Goal: Transaction & Acquisition: Purchase product/service

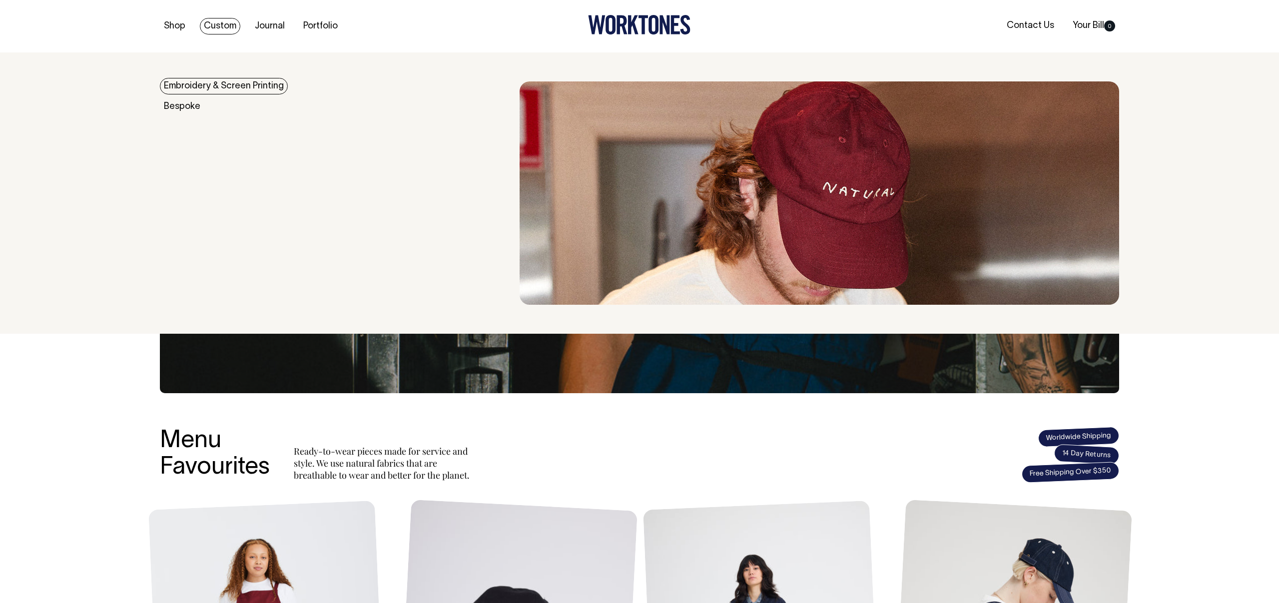
click at [214, 25] on link "Custom" at bounding box center [220, 26] width 40 height 16
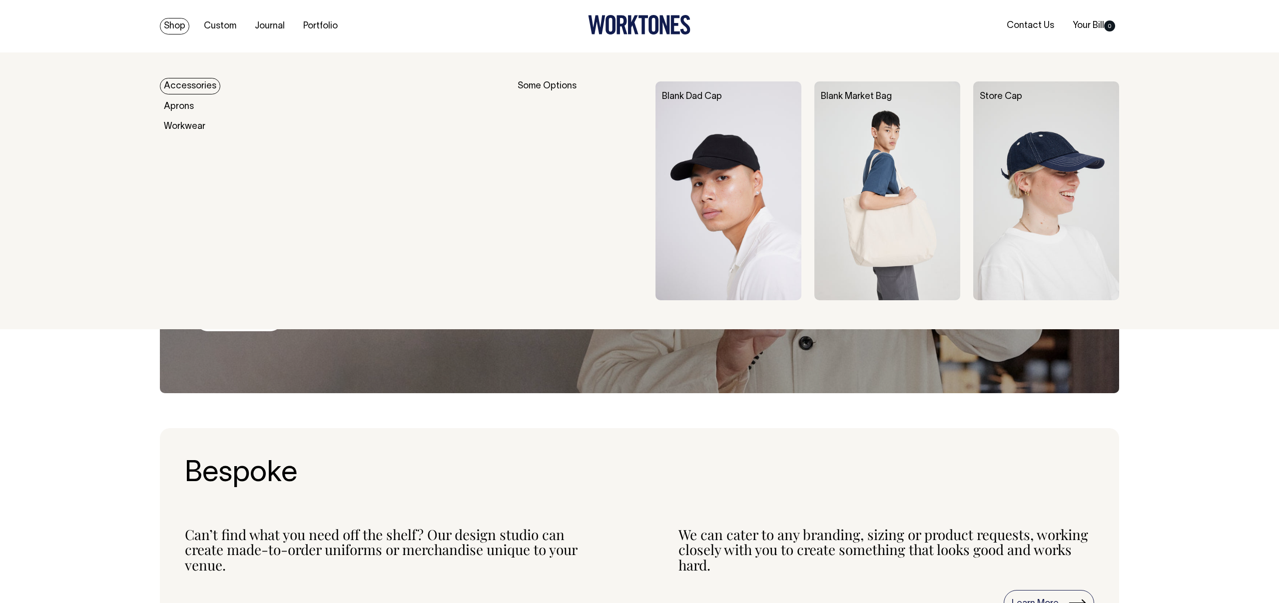
click at [192, 89] on link "Accessories" at bounding box center [190, 86] width 60 height 16
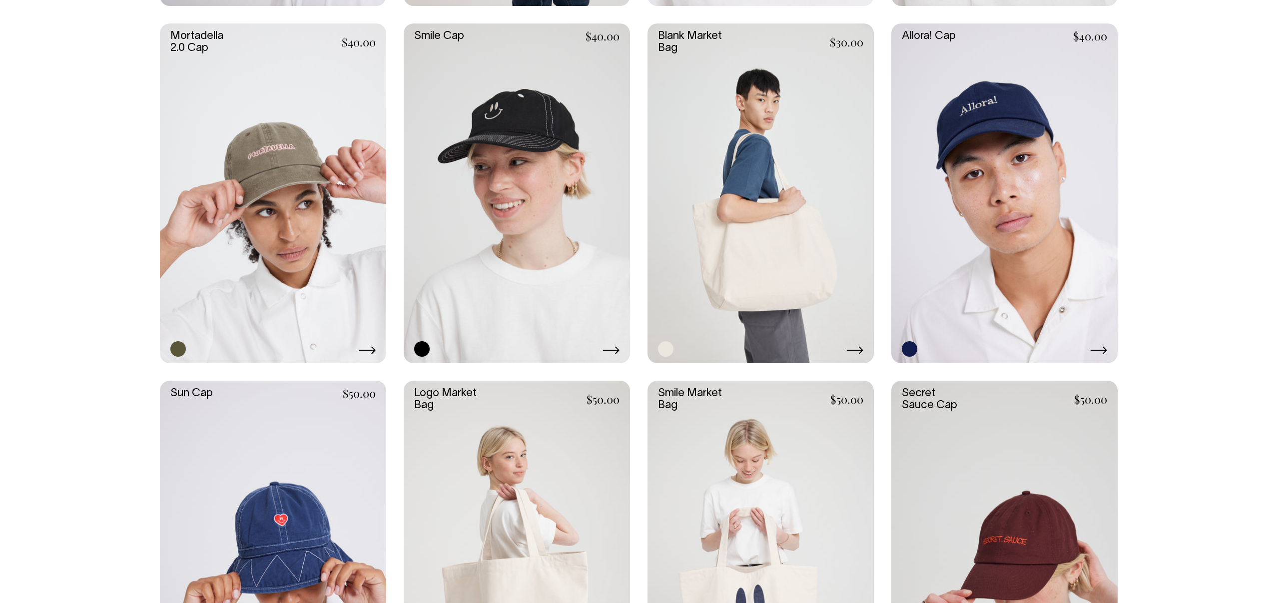
scroll to position [641, 0]
click at [789, 473] on link at bounding box center [761, 551] width 226 height 340
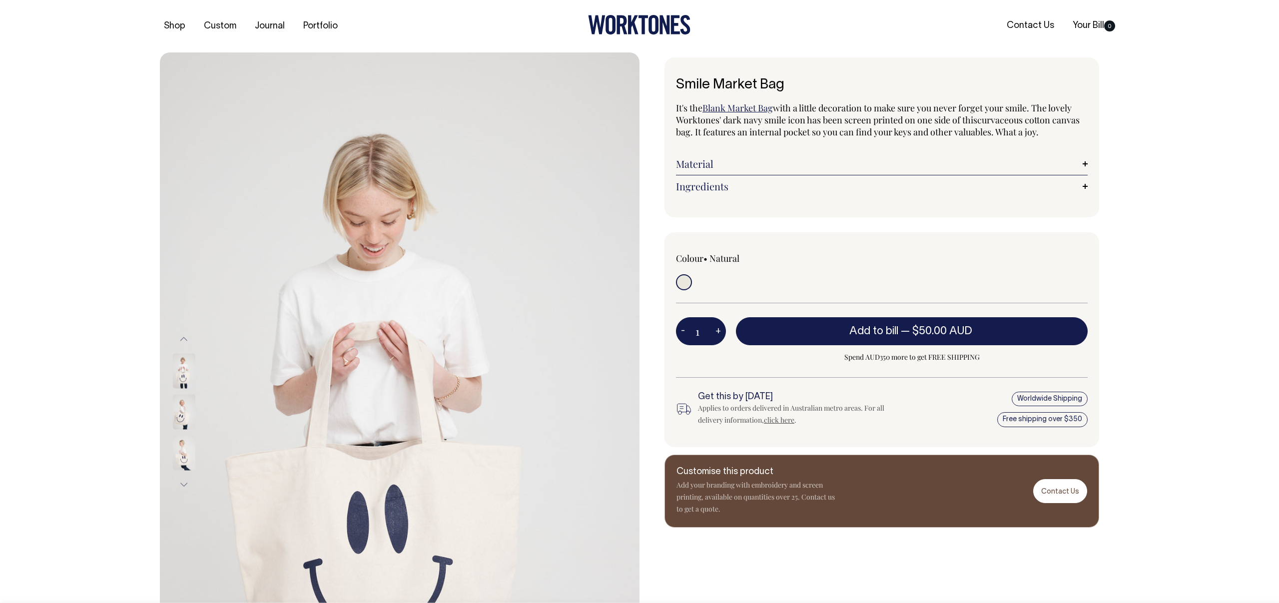
click at [725, 111] on link "Blank Market Bag" at bounding box center [738, 108] width 70 height 12
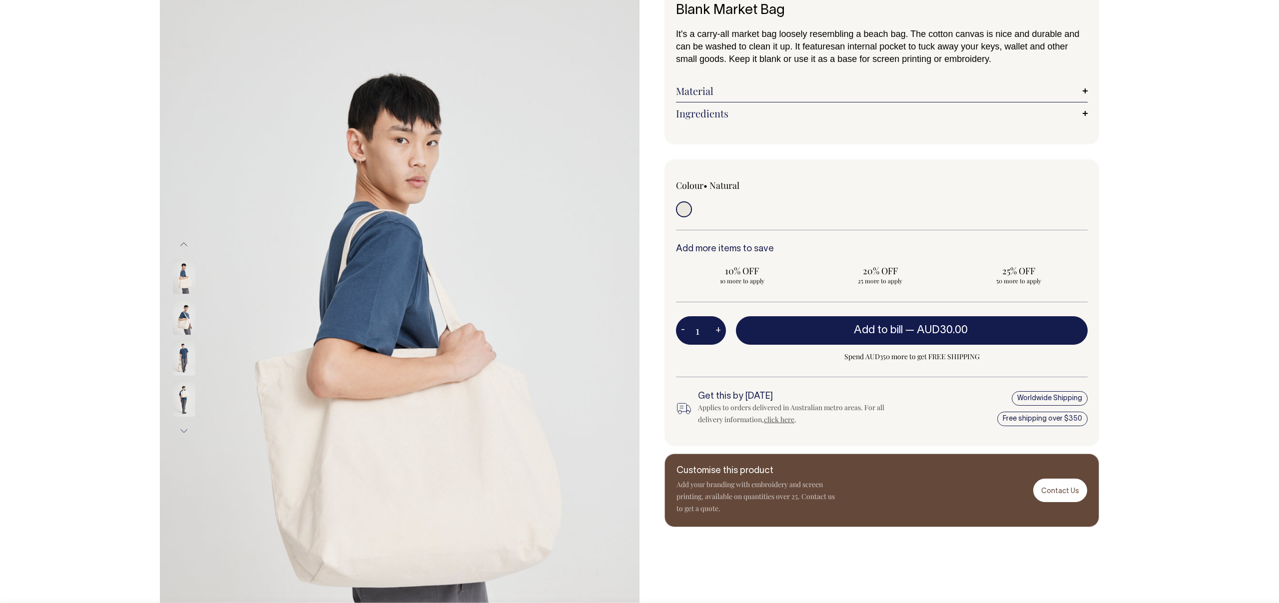
scroll to position [75, 0]
click at [886, 272] on span "20% OFF" at bounding box center [881, 270] width 122 height 12
click at [886, 272] on input "20% OFF 25 more to apply" at bounding box center [881, 274] width 132 height 26
radio input "true"
type input "25"
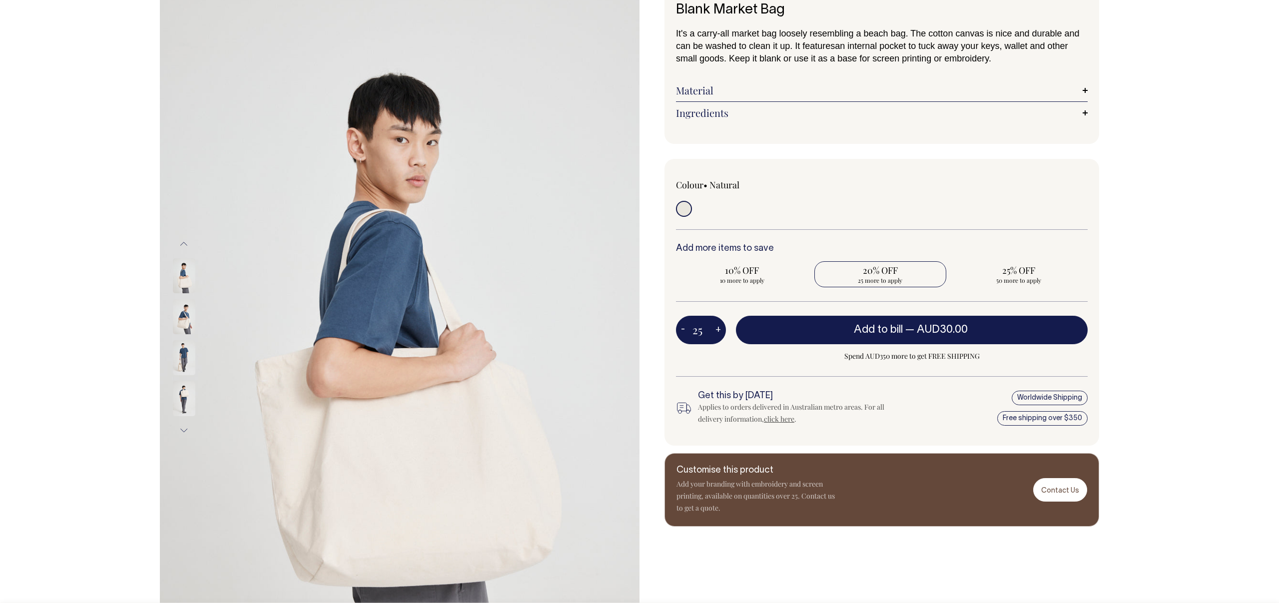
radio input "true"
type input "25"
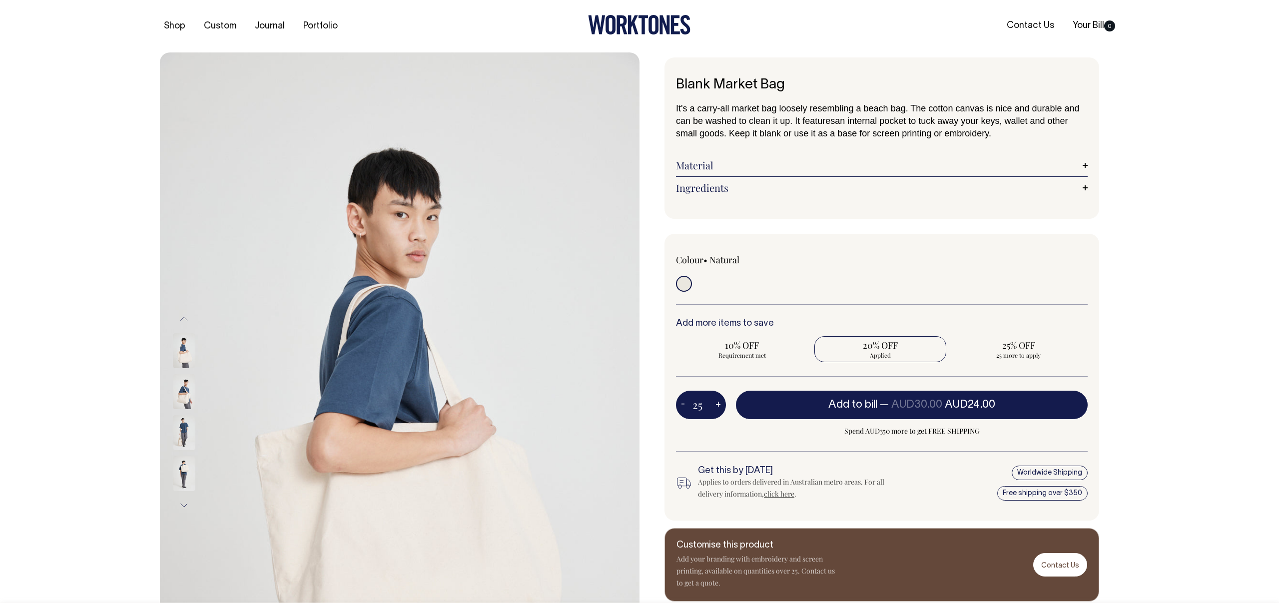
click at [719, 188] on link "Ingredients" at bounding box center [882, 188] width 412 height 12
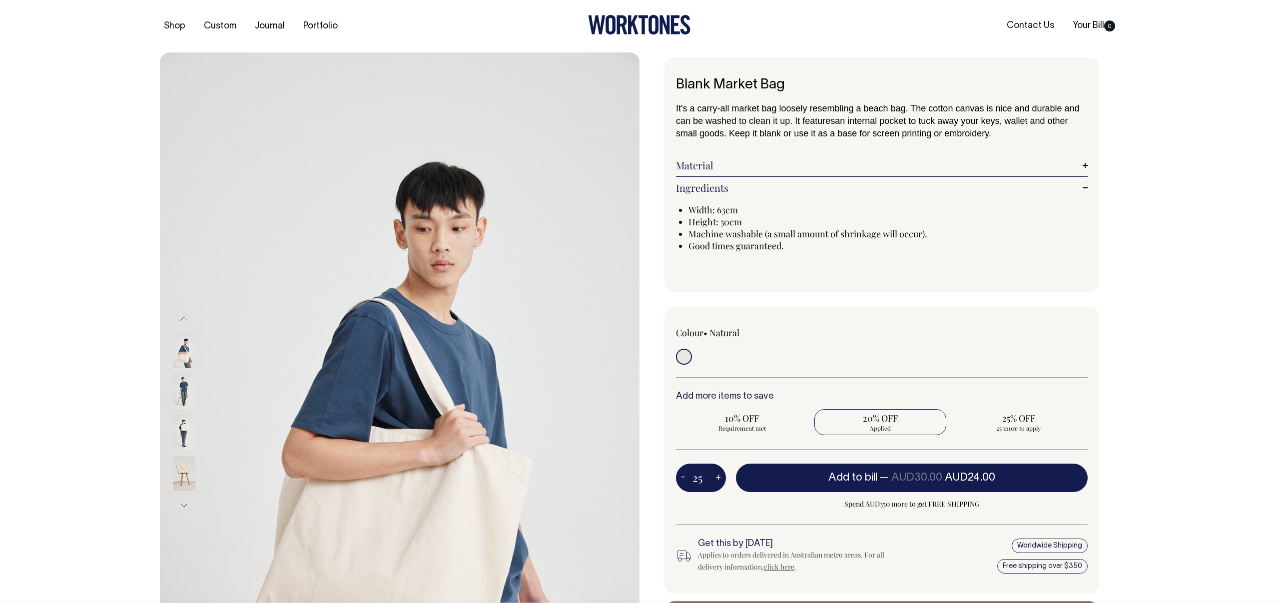
click at [177, 469] on img at bounding box center [184, 473] width 22 height 35
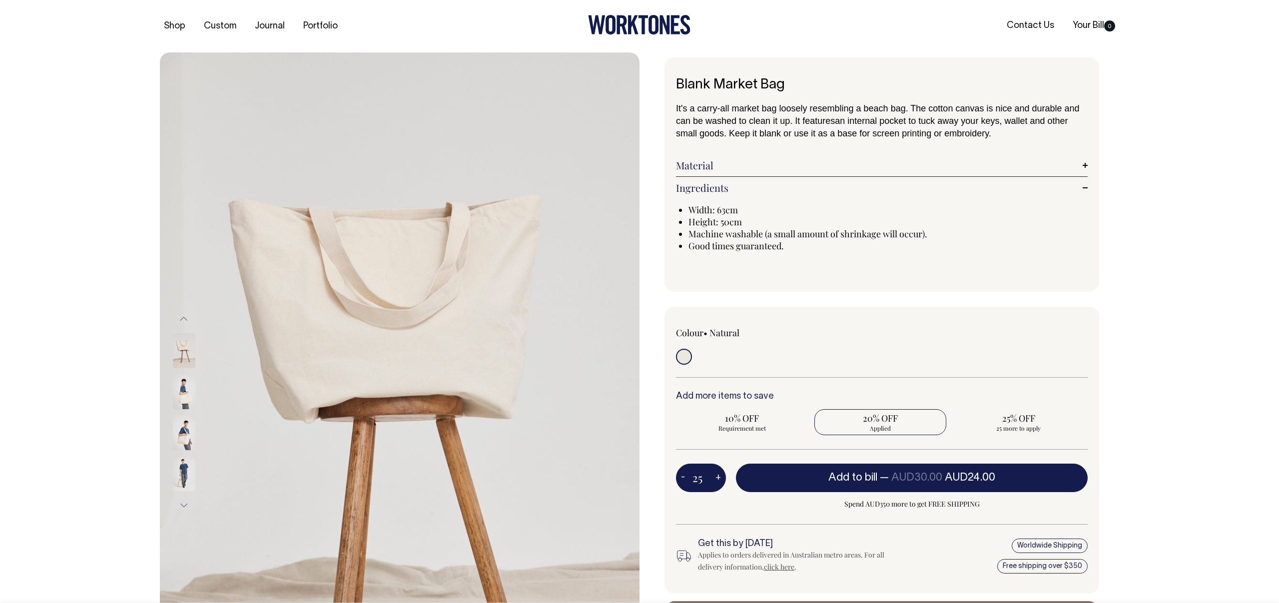
click at [188, 468] on img at bounding box center [184, 473] width 22 height 35
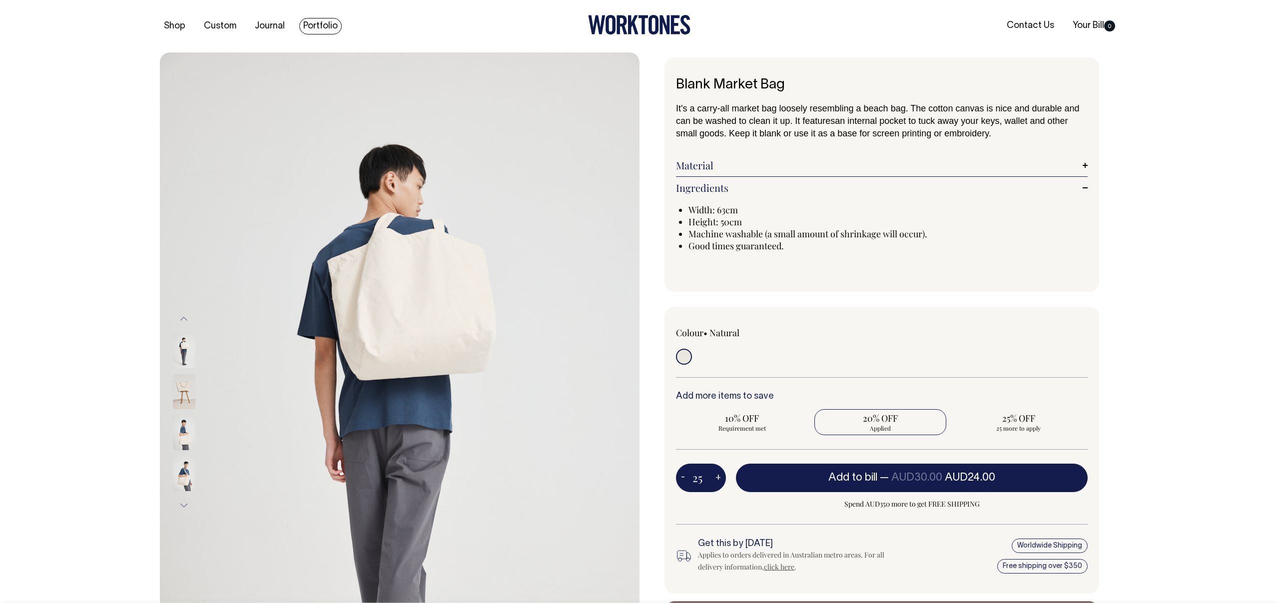
click at [334, 29] on link "Portfolio" at bounding box center [320, 26] width 42 height 16
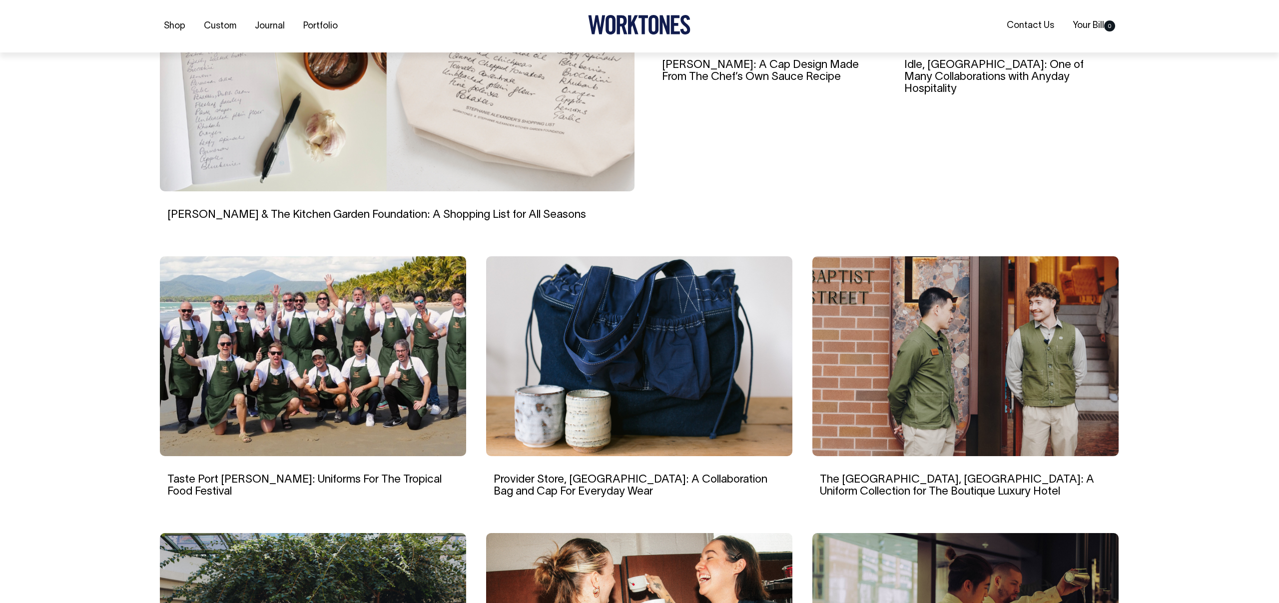
scroll to position [445, 0]
click at [663, 375] on img at bounding box center [639, 356] width 306 height 200
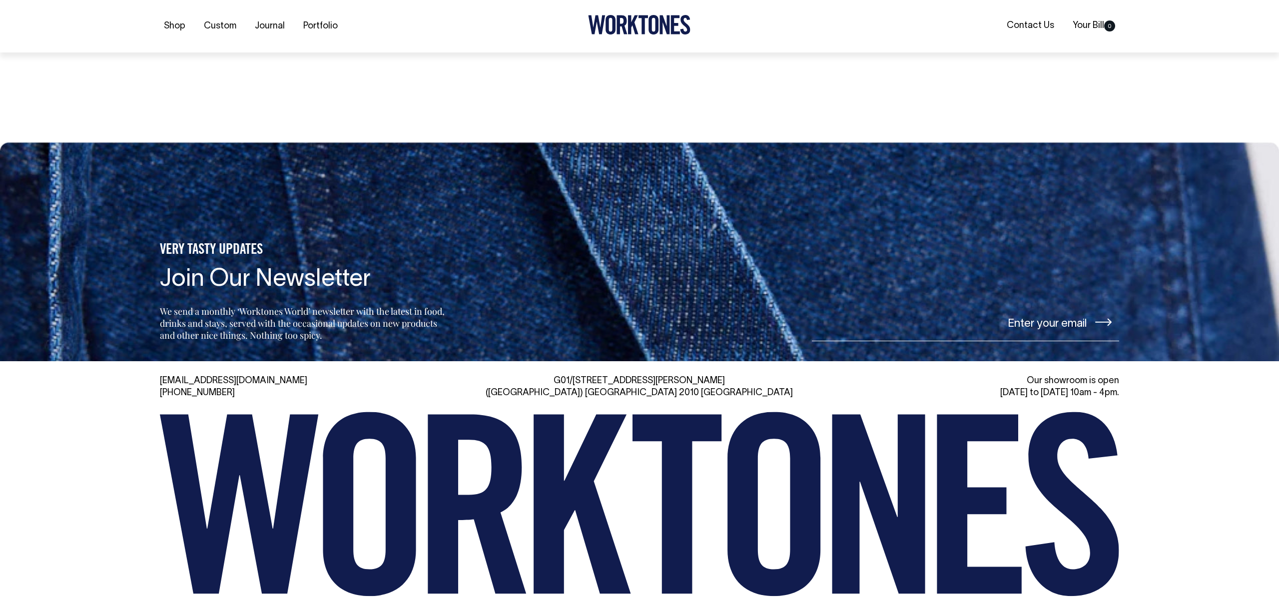
scroll to position [4366, 0]
